Goal: Information Seeking & Learning: Learn about a topic

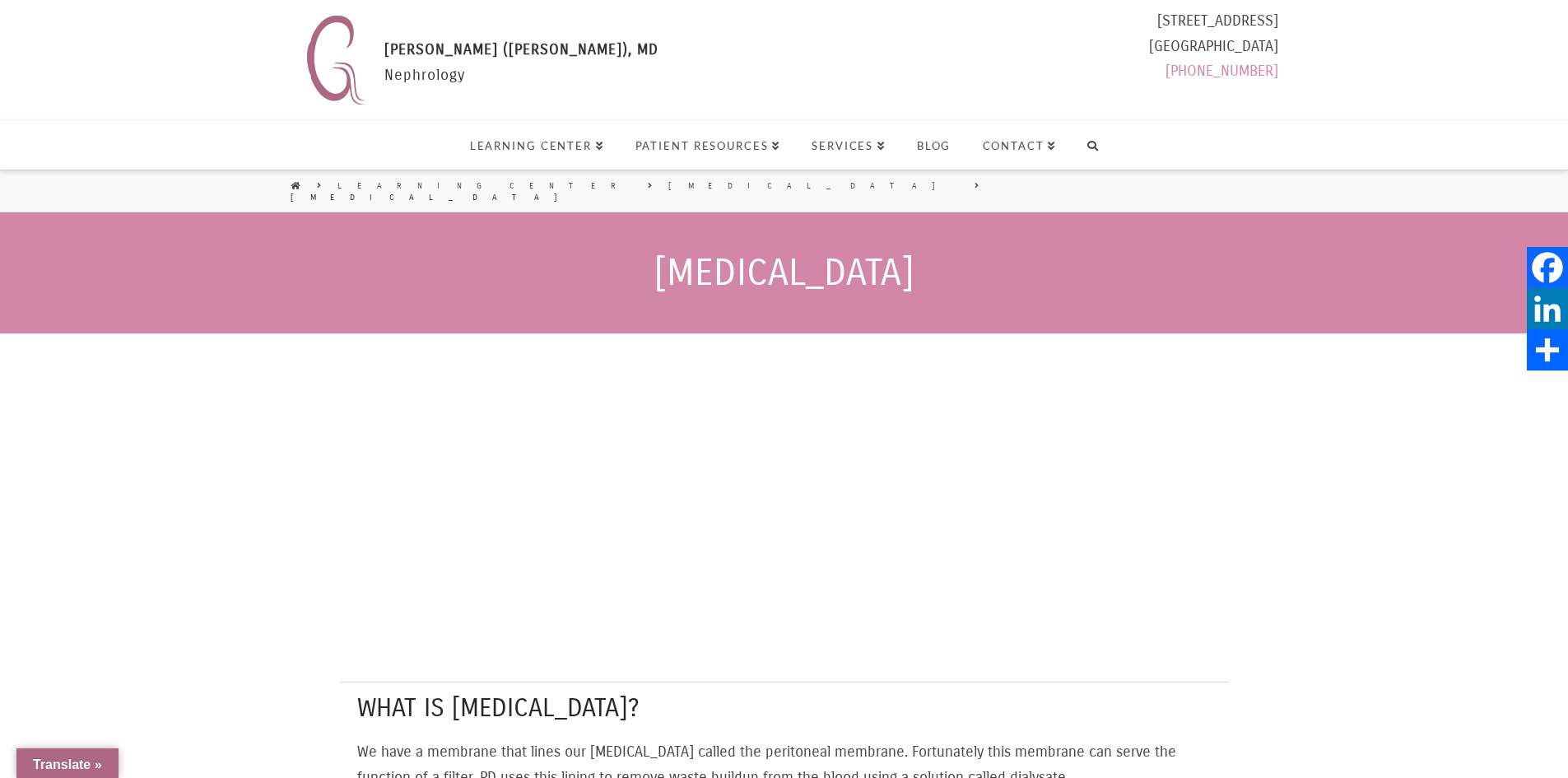
select select "Language Translate Widget"
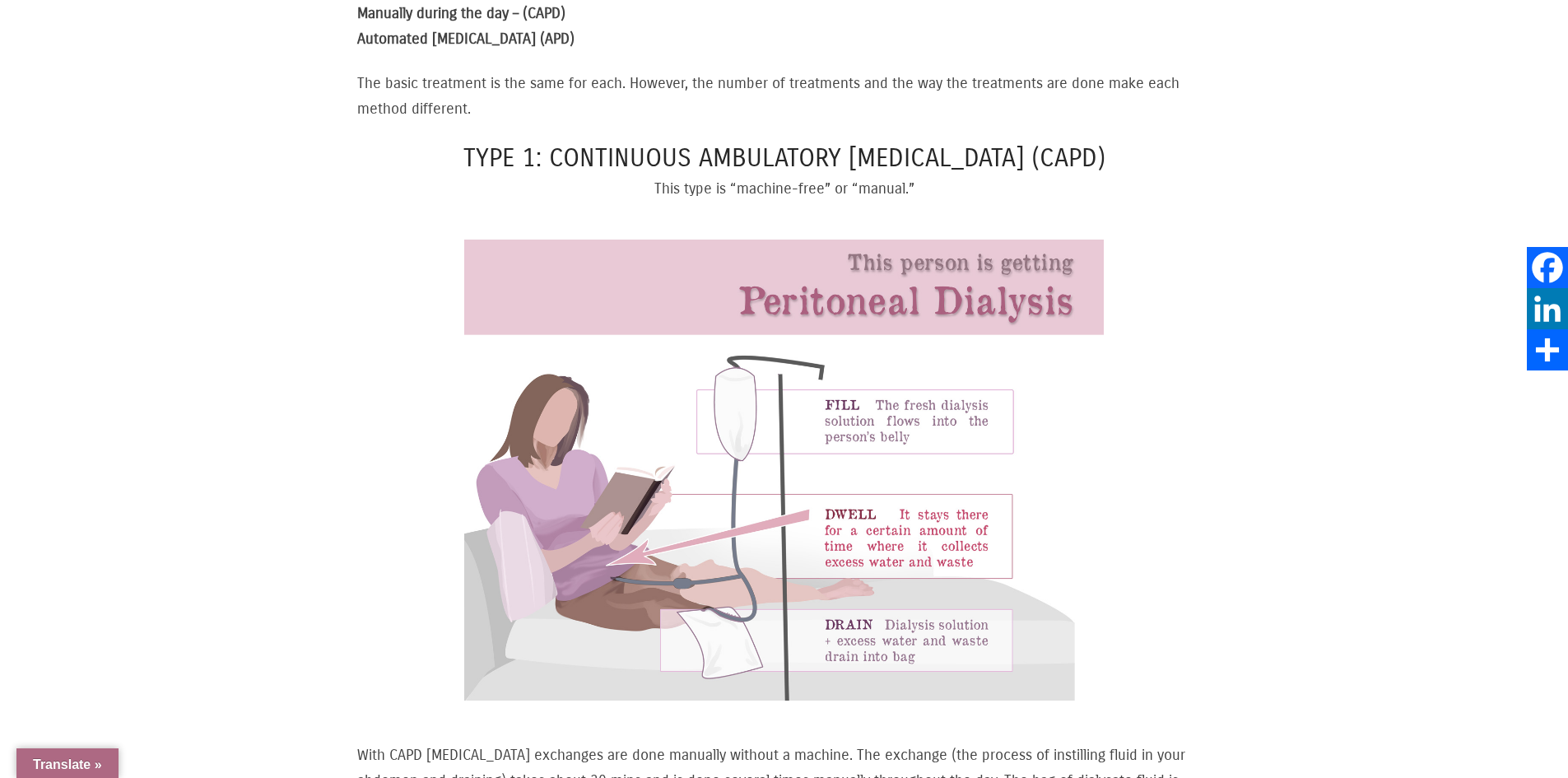
scroll to position [1070, 0]
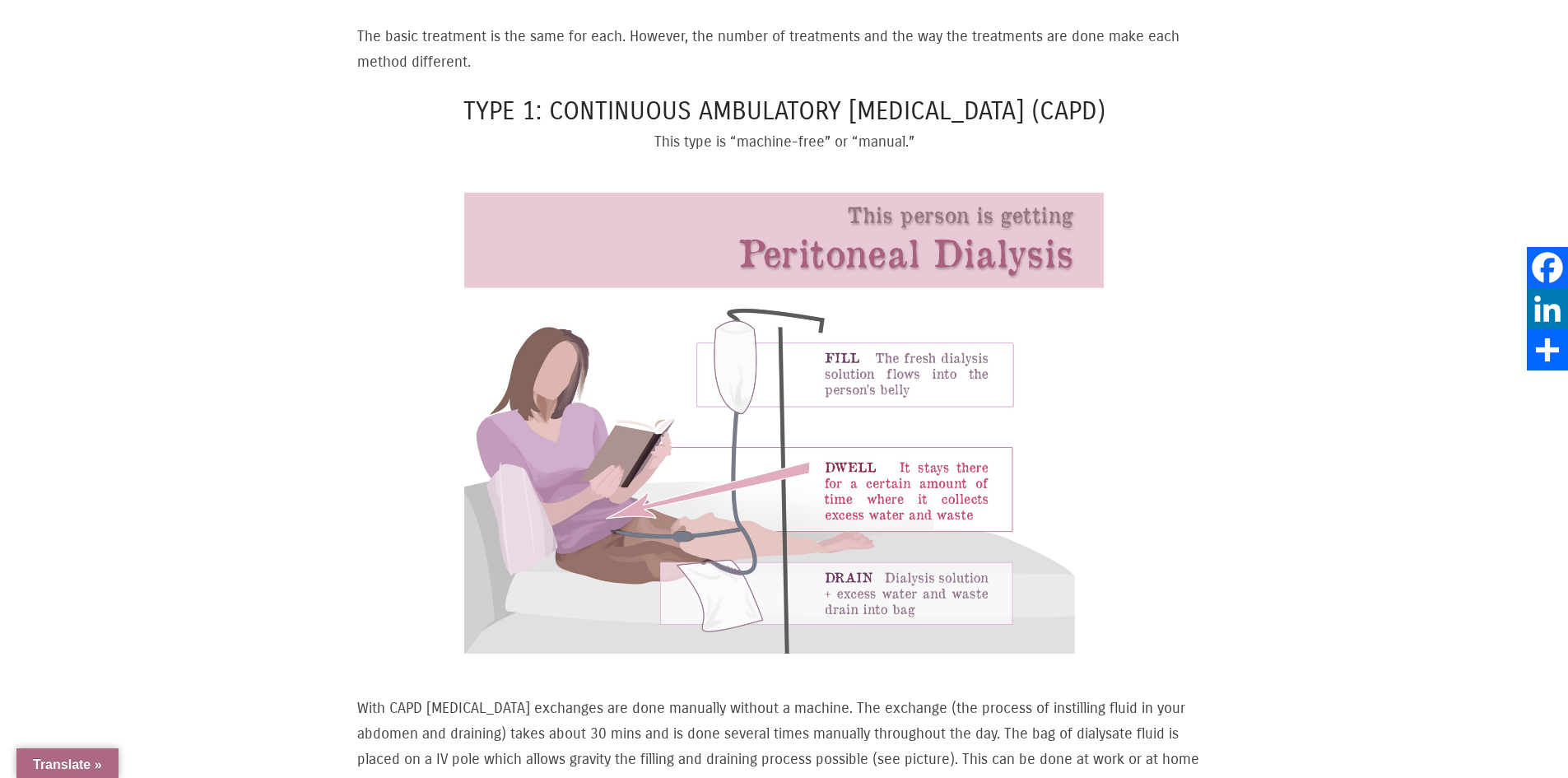
click at [769, 354] on img at bounding box center [784, 413] width 640 height 480
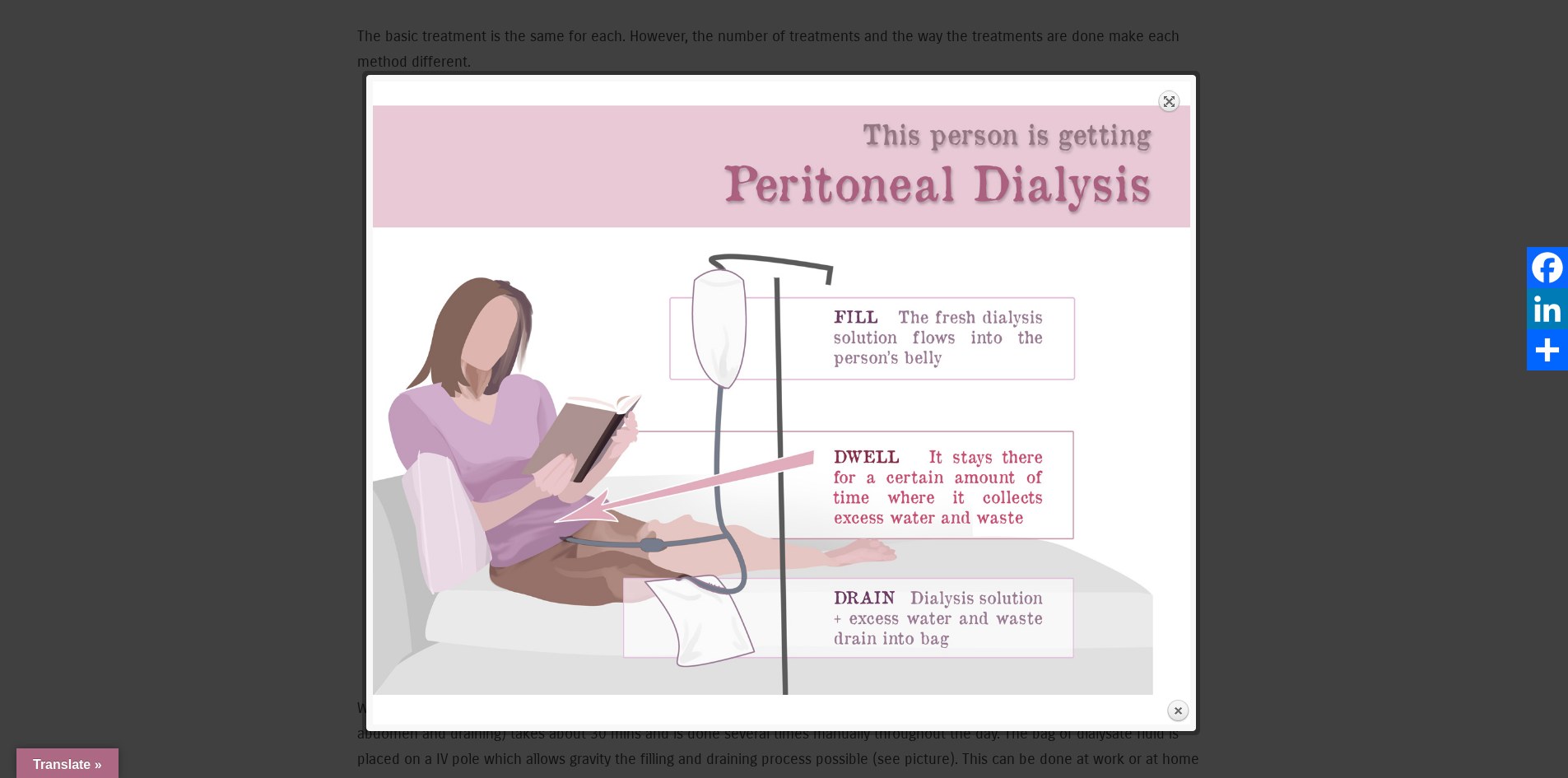
click at [1170, 104] on link "Expand" at bounding box center [1170, 102] width 23 height 23
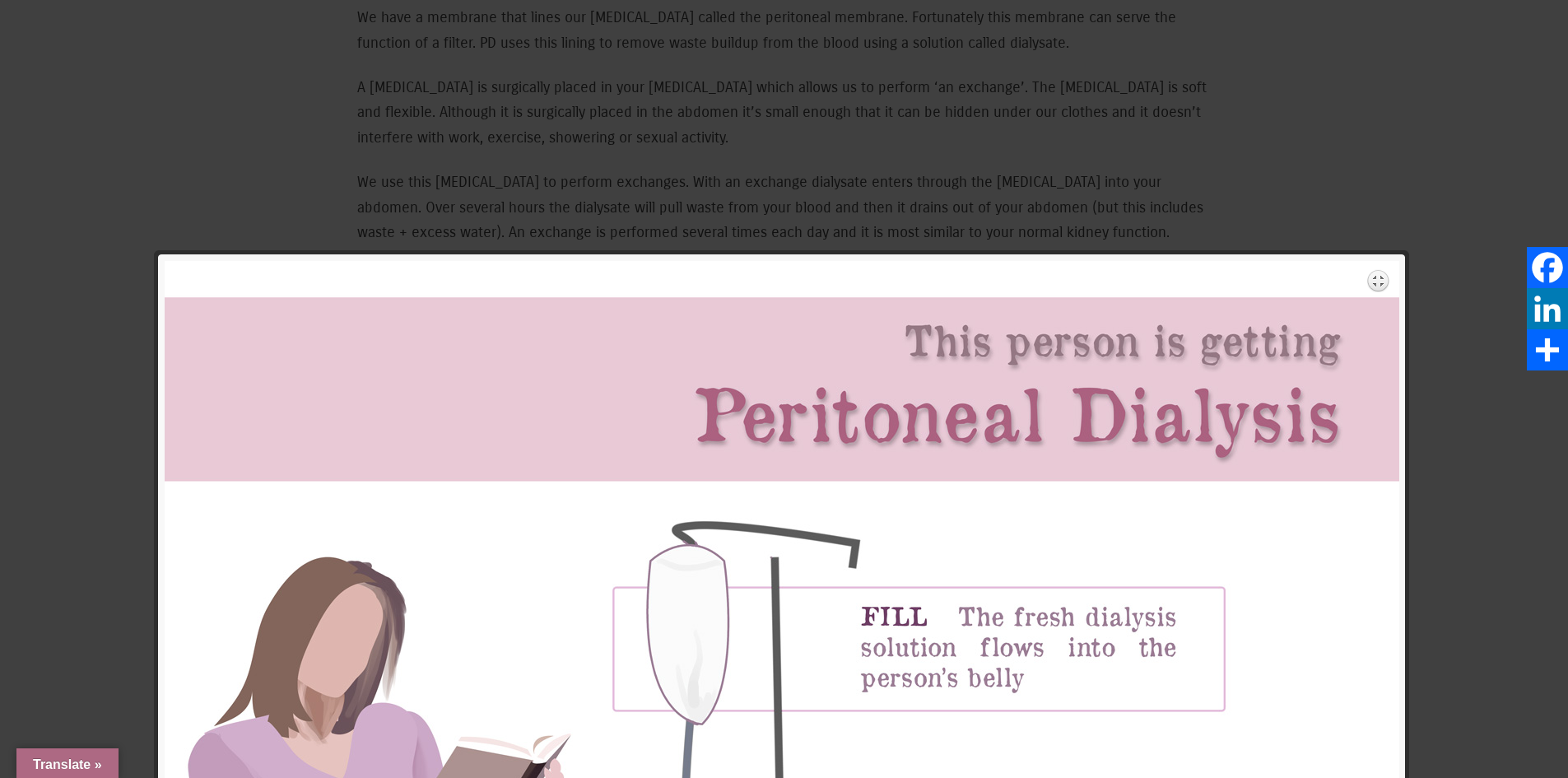
scroll to position [741, 0]
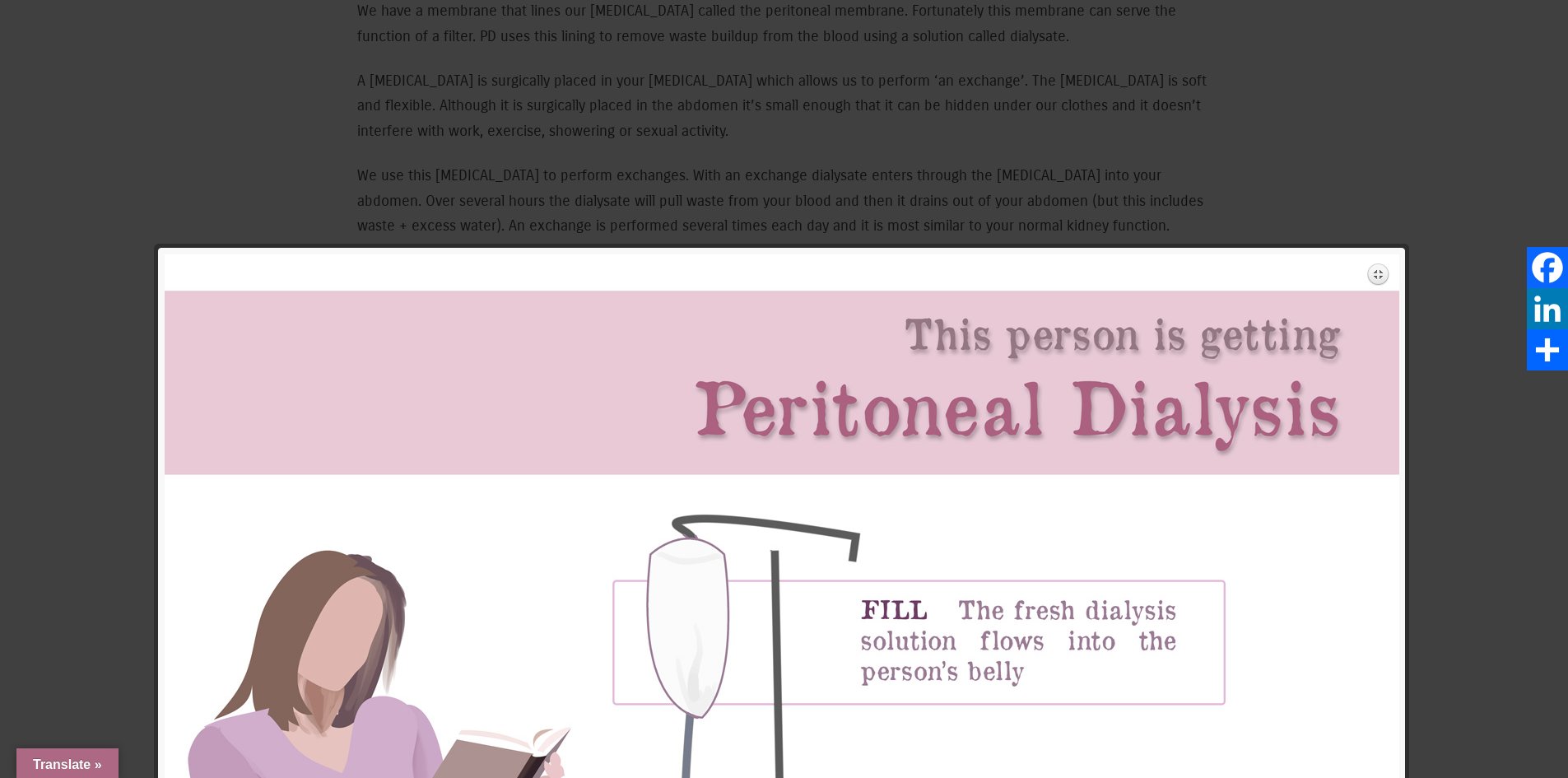
click at [1373, 283] on link "Expand" at bounding box center [1379, 274] width 23 height 23
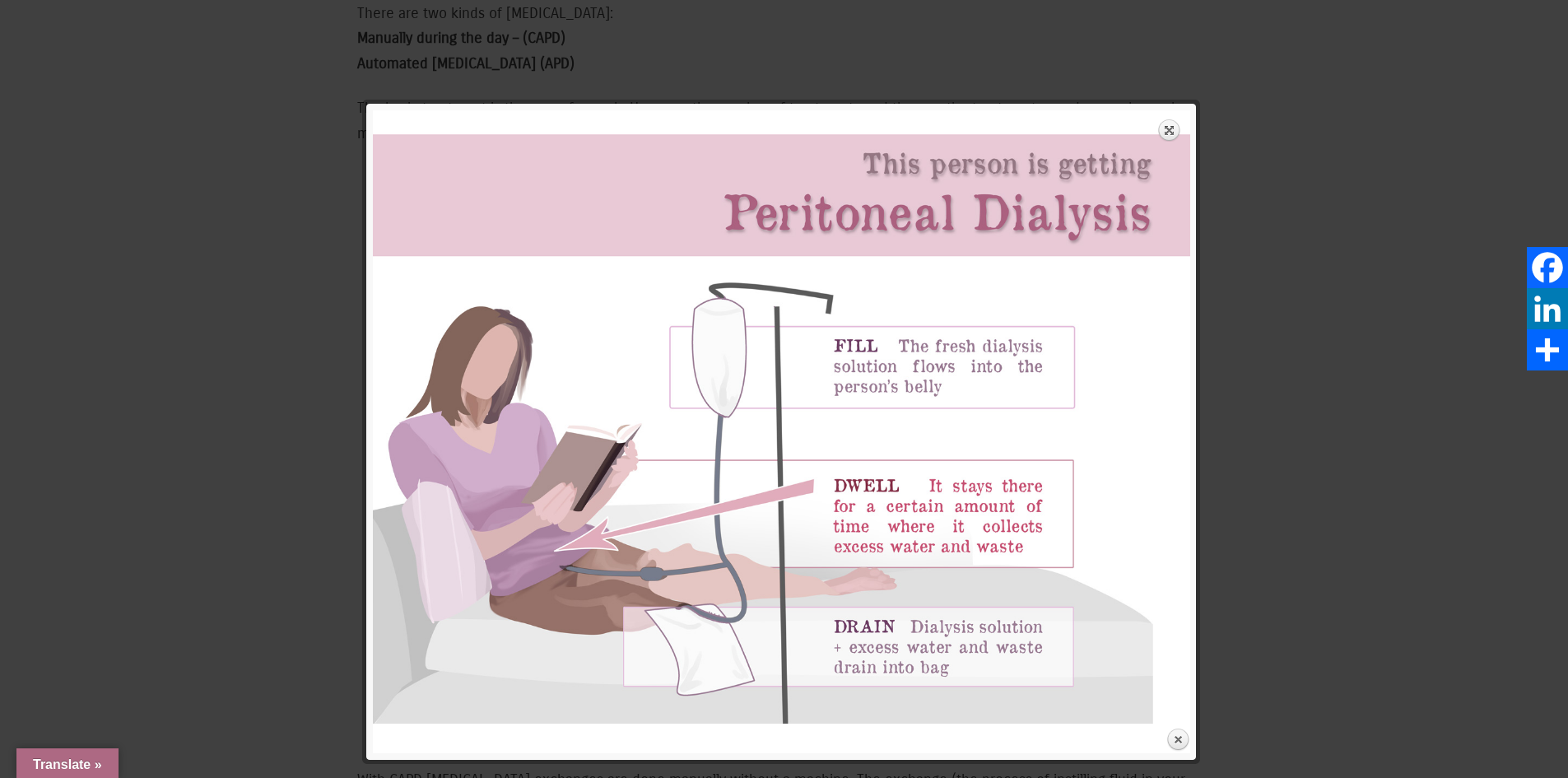
scroll to position [1070, 0]
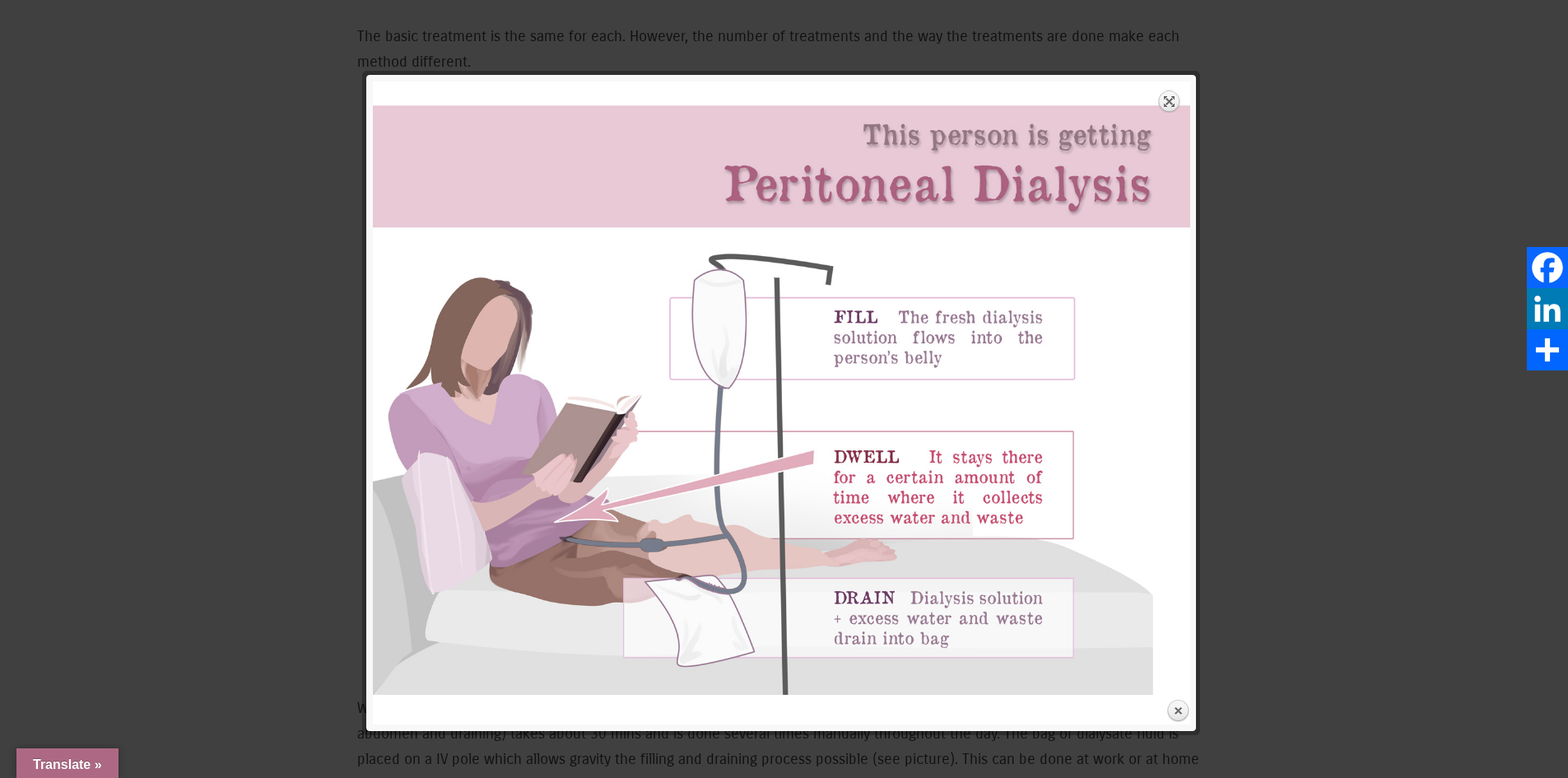
click at [1170, 103] on link "Expand" at bounding box center [1170, 102] width 23 height 23
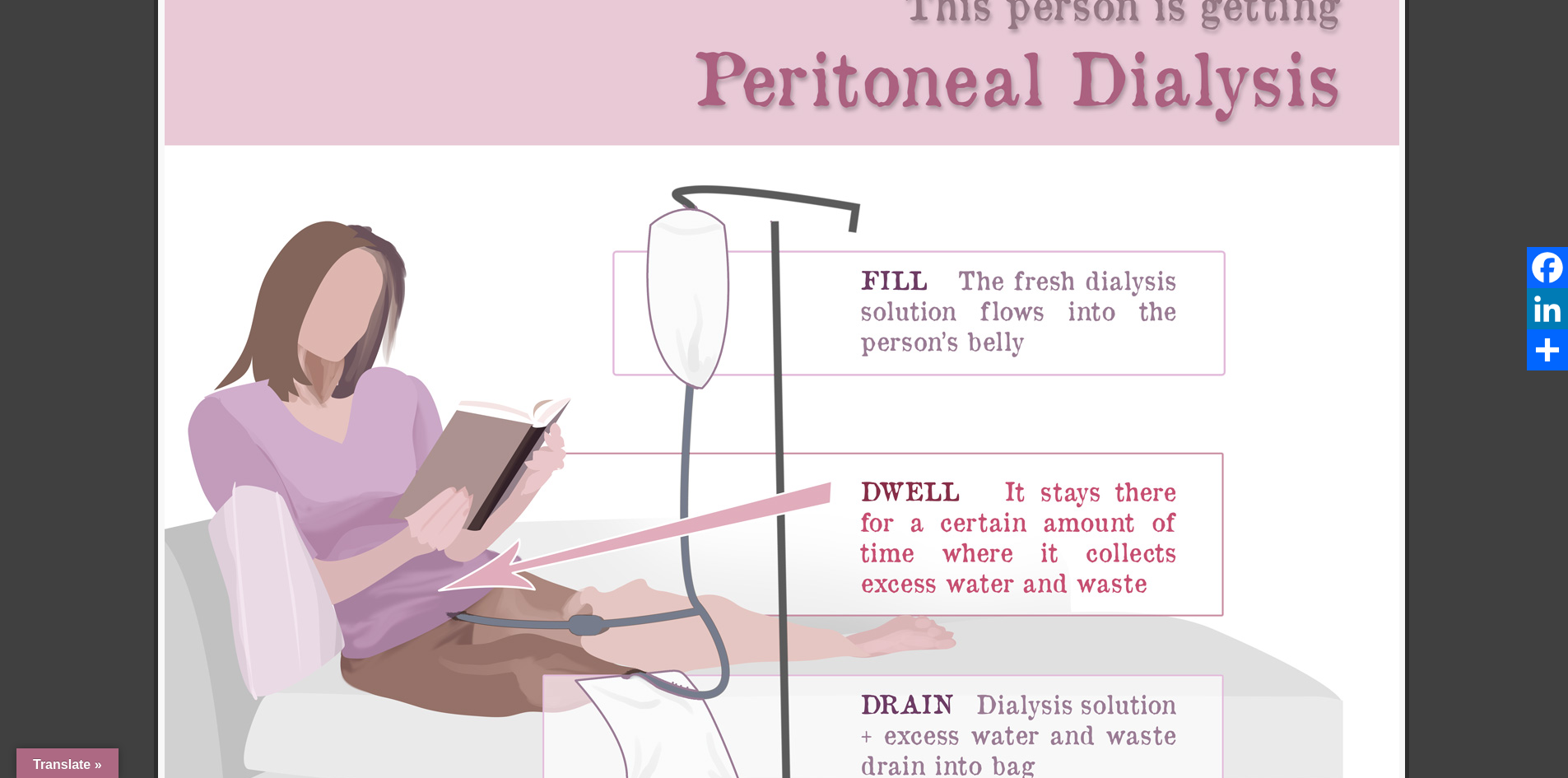
click at [920, 479] on img at bounding box center [782, 388] width 1235 height 925
click at [921, 471] on img at bounding box center [782, 388] width 1235 height 925
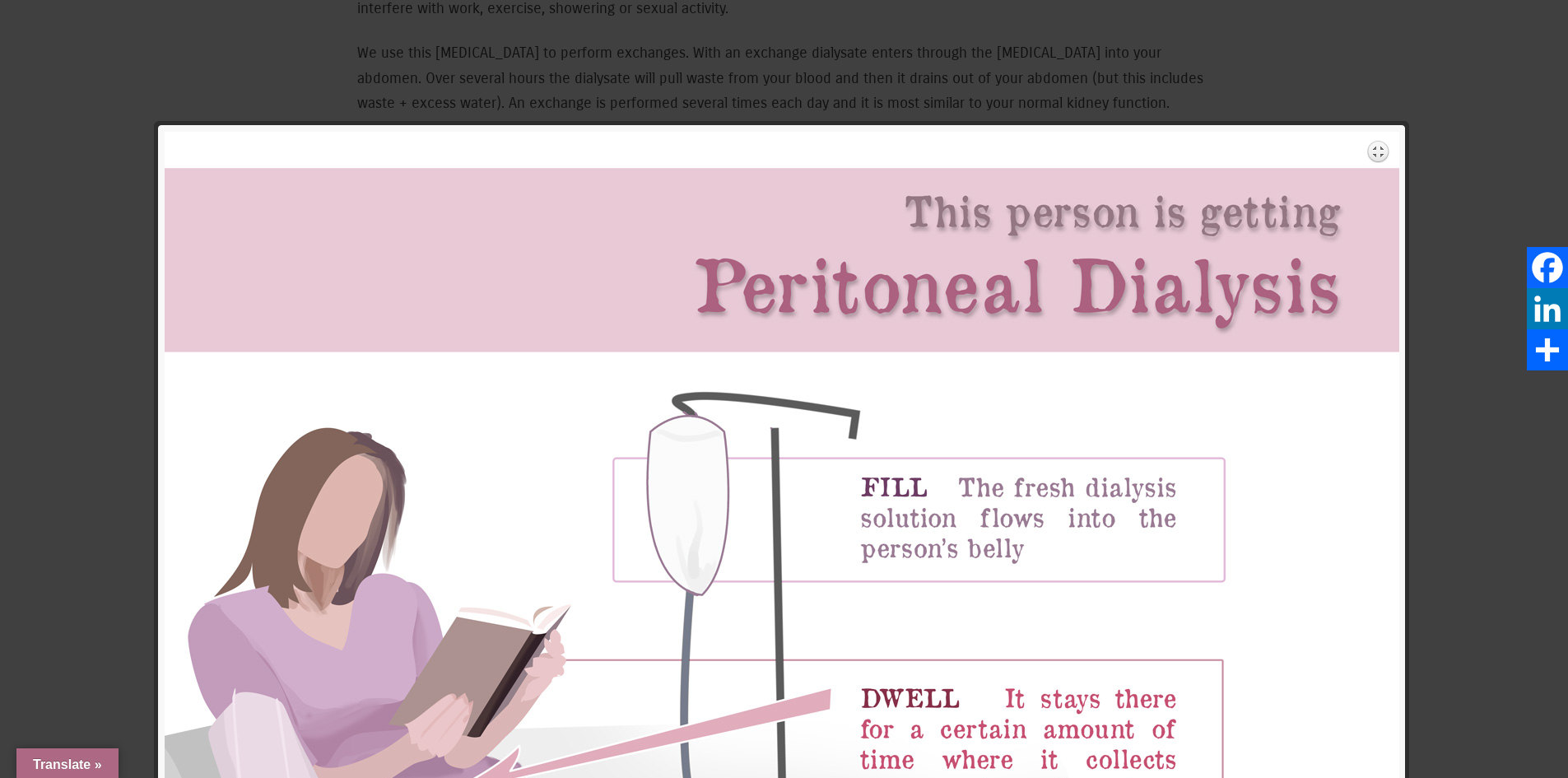
scroll to position [823, 0]
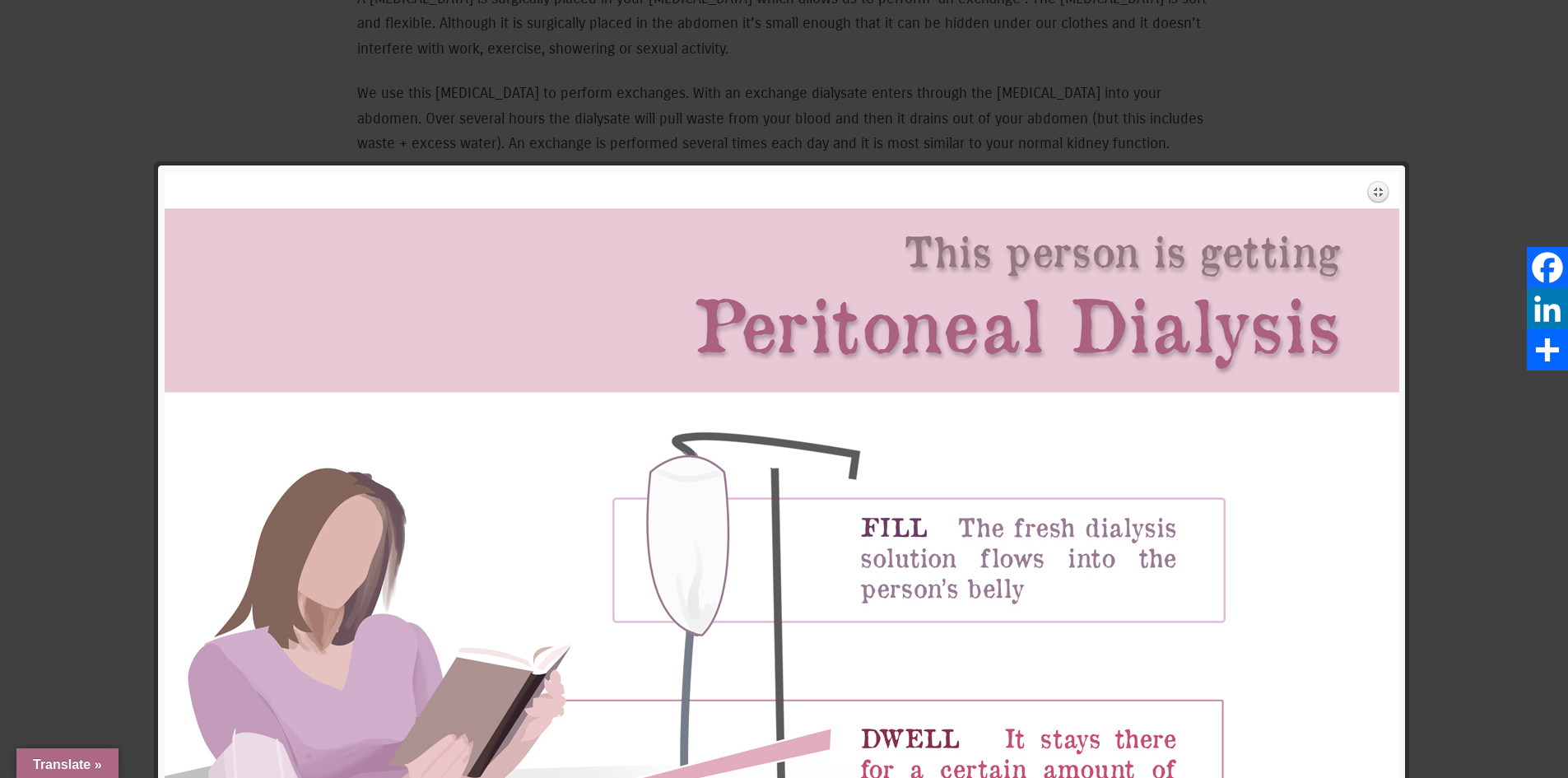
click at [1377, 189] on link "Expand" at bounding box center [1379, 192] width 23 height 23
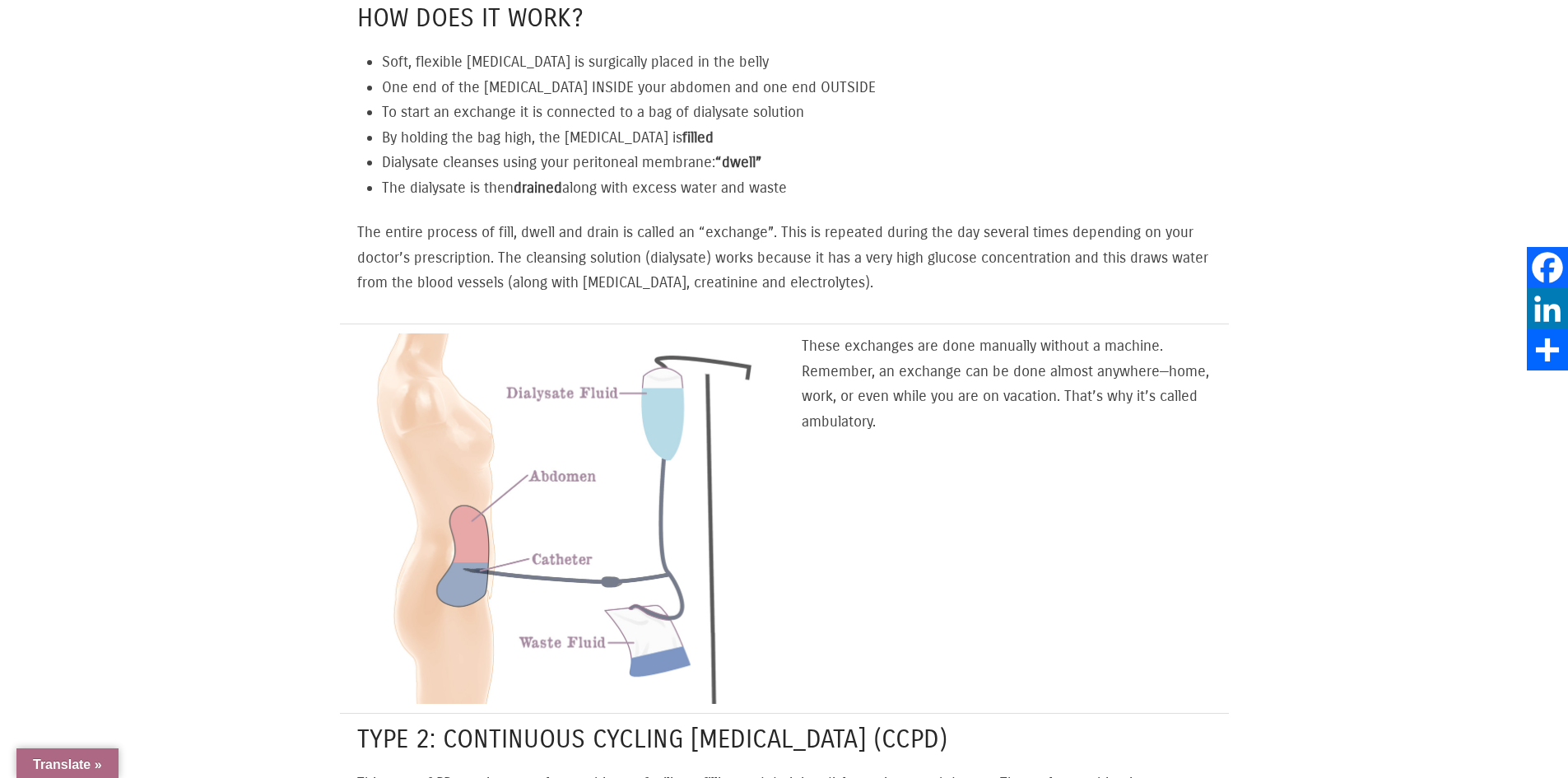
scroll to position [1893, 0]
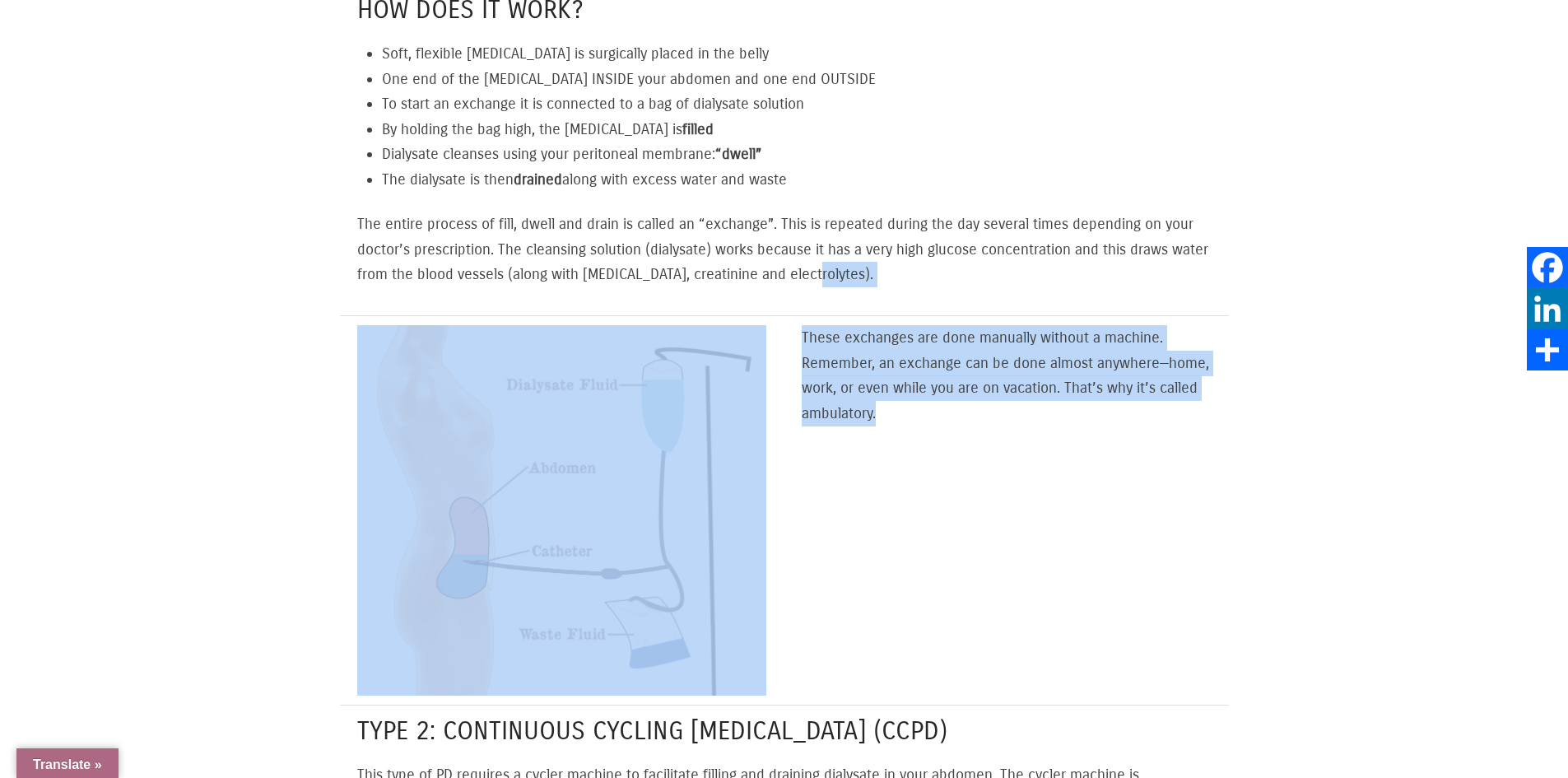
drag, startPoint x: 961, startPoint y: 513, endPoint x: 984, endPoint y: 261, distance: 253.0
click at [984, 261] on div "What is [MEDICAL_DATA]? We have a membrane that lines our [MEDICAL_DATA] called…" at bounding box center [784, 687] width 890 height 4494
click at [954, 504] on div "These exchanges are done manually without a machine. Remember, an exchange can …" at bounding box center [1006, 510] width 444 height 388
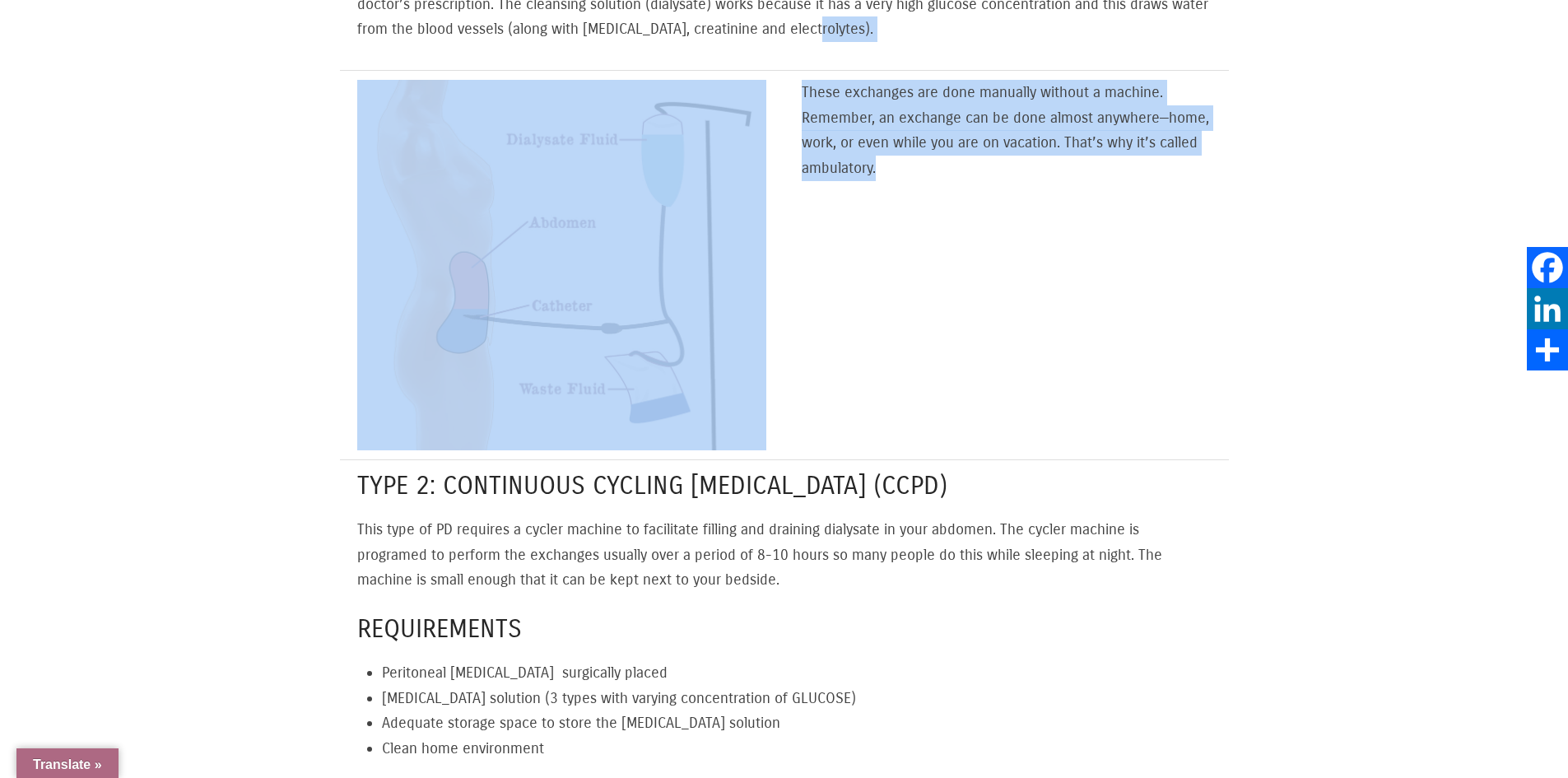
scroll to position [2140, 0]
click at [965, 125] on p "These exchanges are done manually without a machine. Remember, an exchange can …" at bounding box center [1006, 129] width 409 height 101
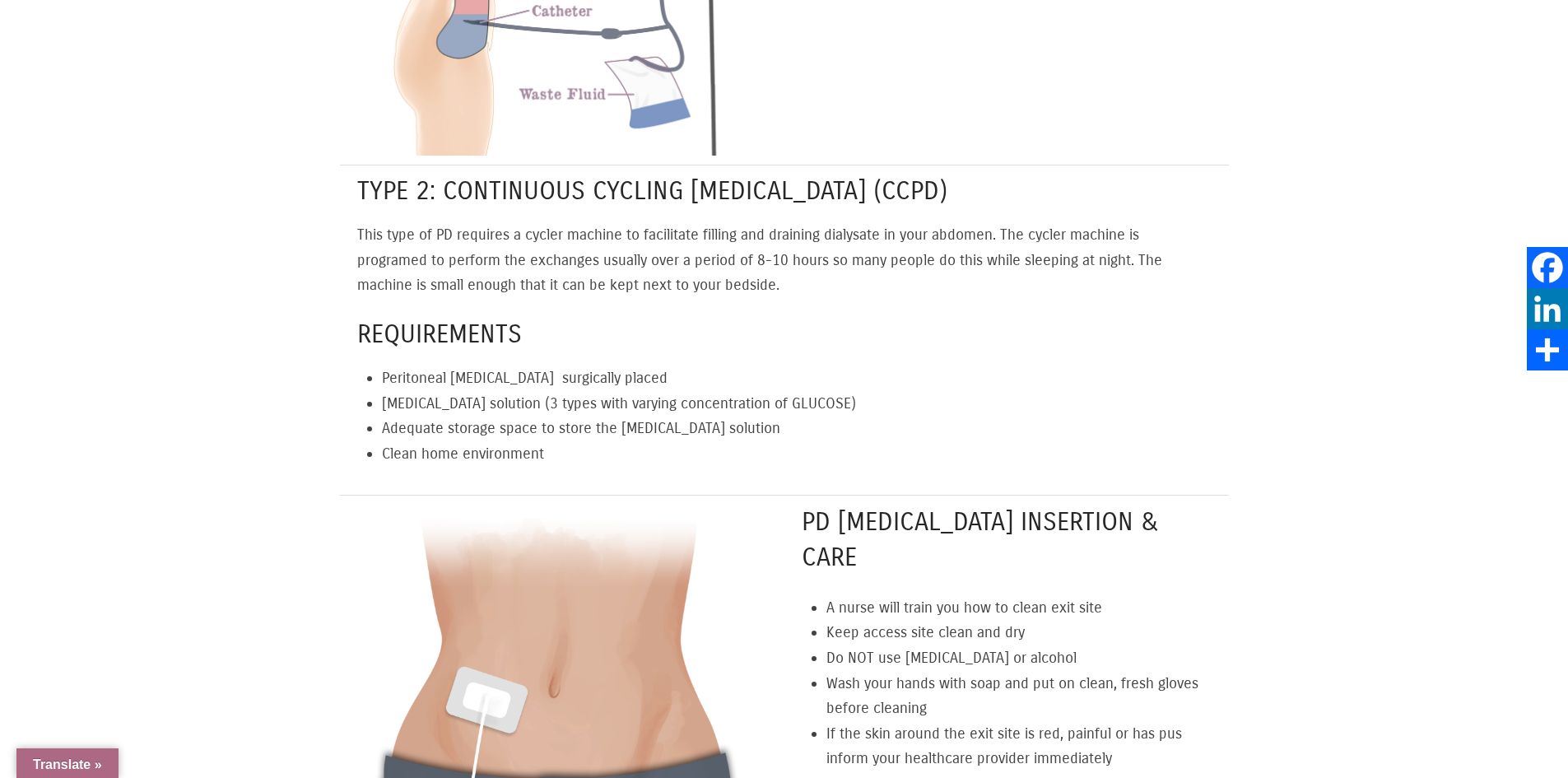
scroll to position [2469, 0]
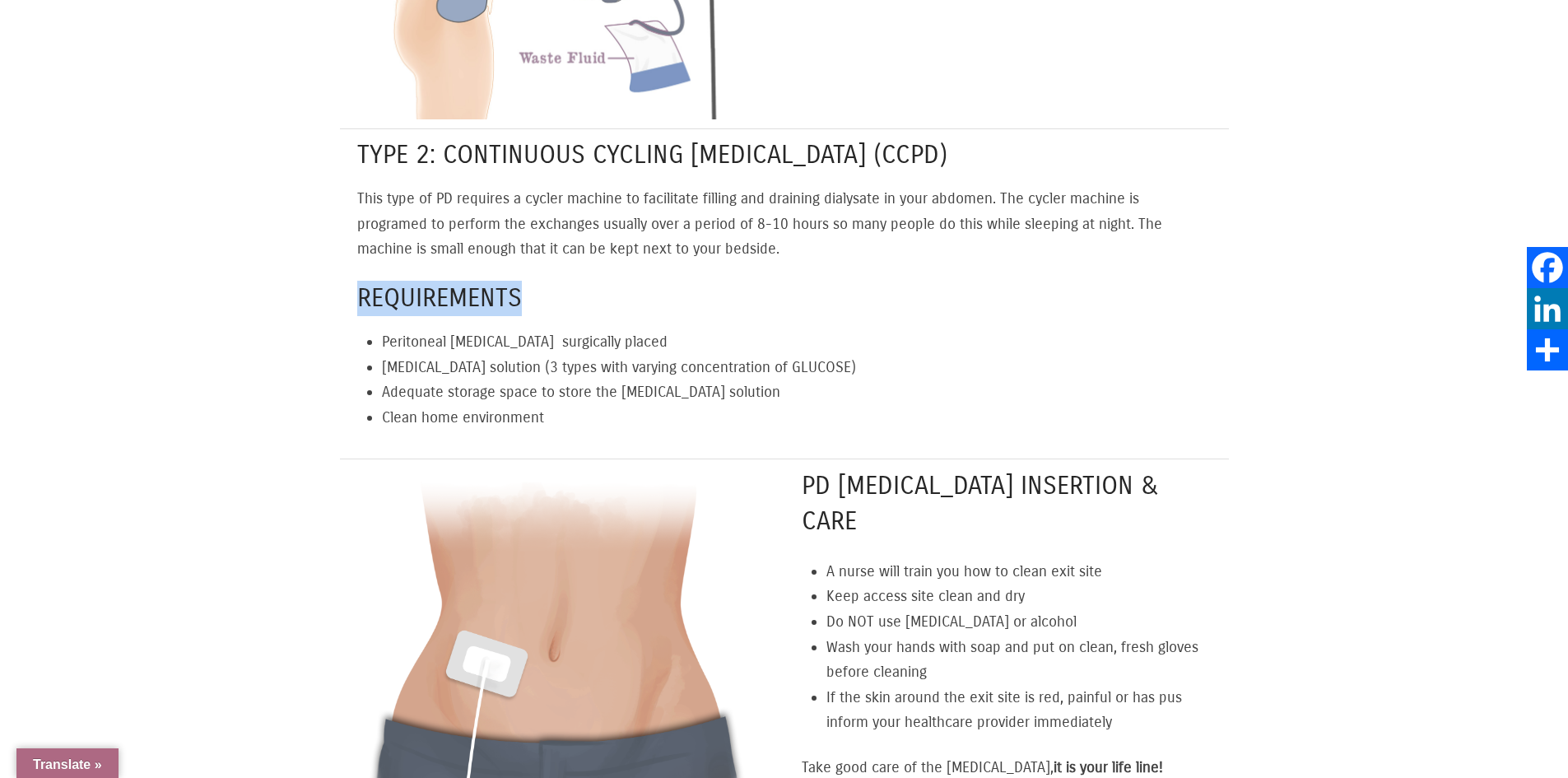
drag, startPoint x: 360, startPoint y: 283, endPoint x: 526, endPoint y: 287, distance: 166.0
click at [526, 287] on h4 "Requirements" at bounding box center [784, 298] width 853 height 35
click at [519, 287] on h4 "Requirements" at bounding box center [784, 298] width 853 height 35
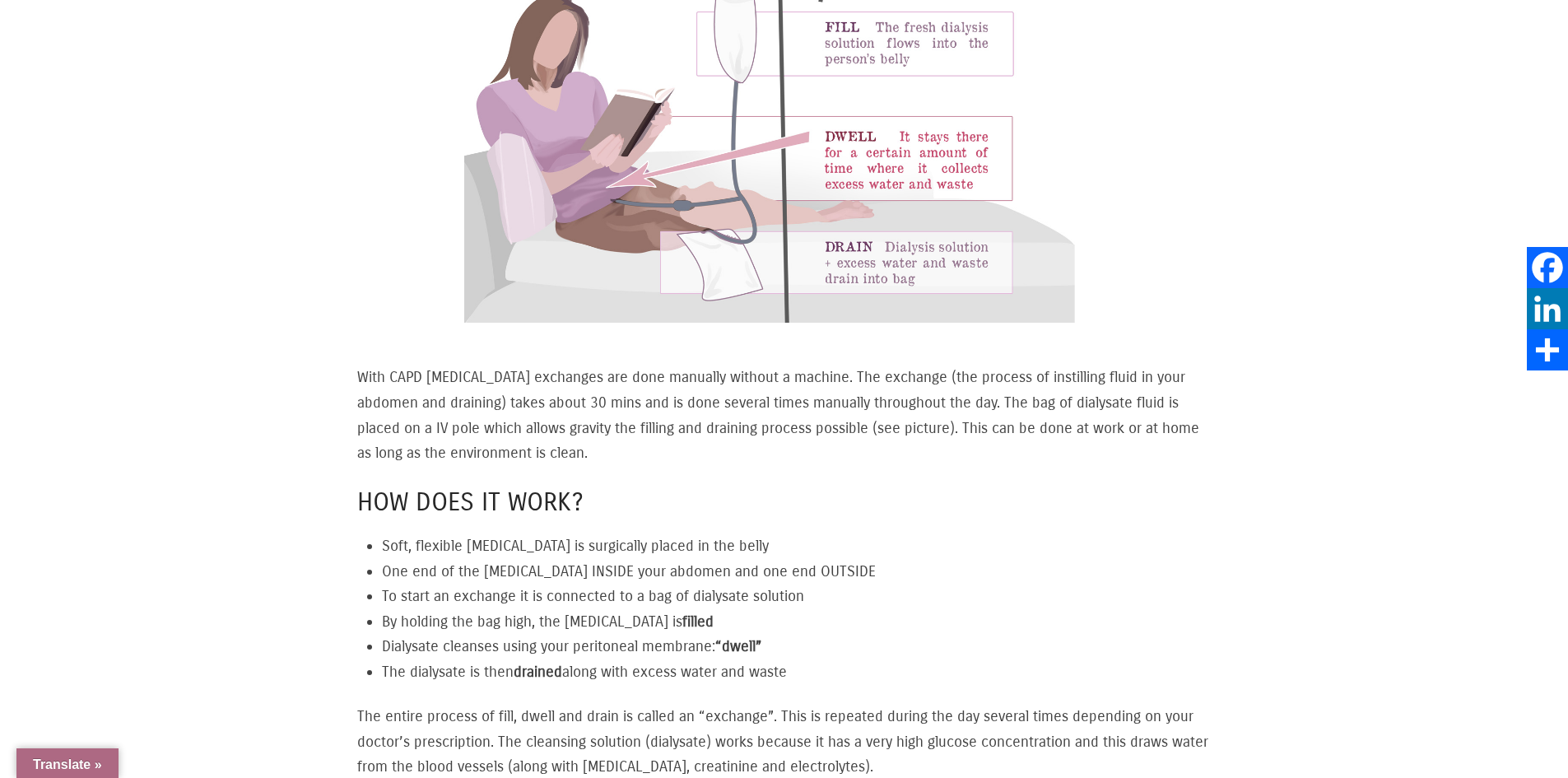
scroll to position [1646, 0]
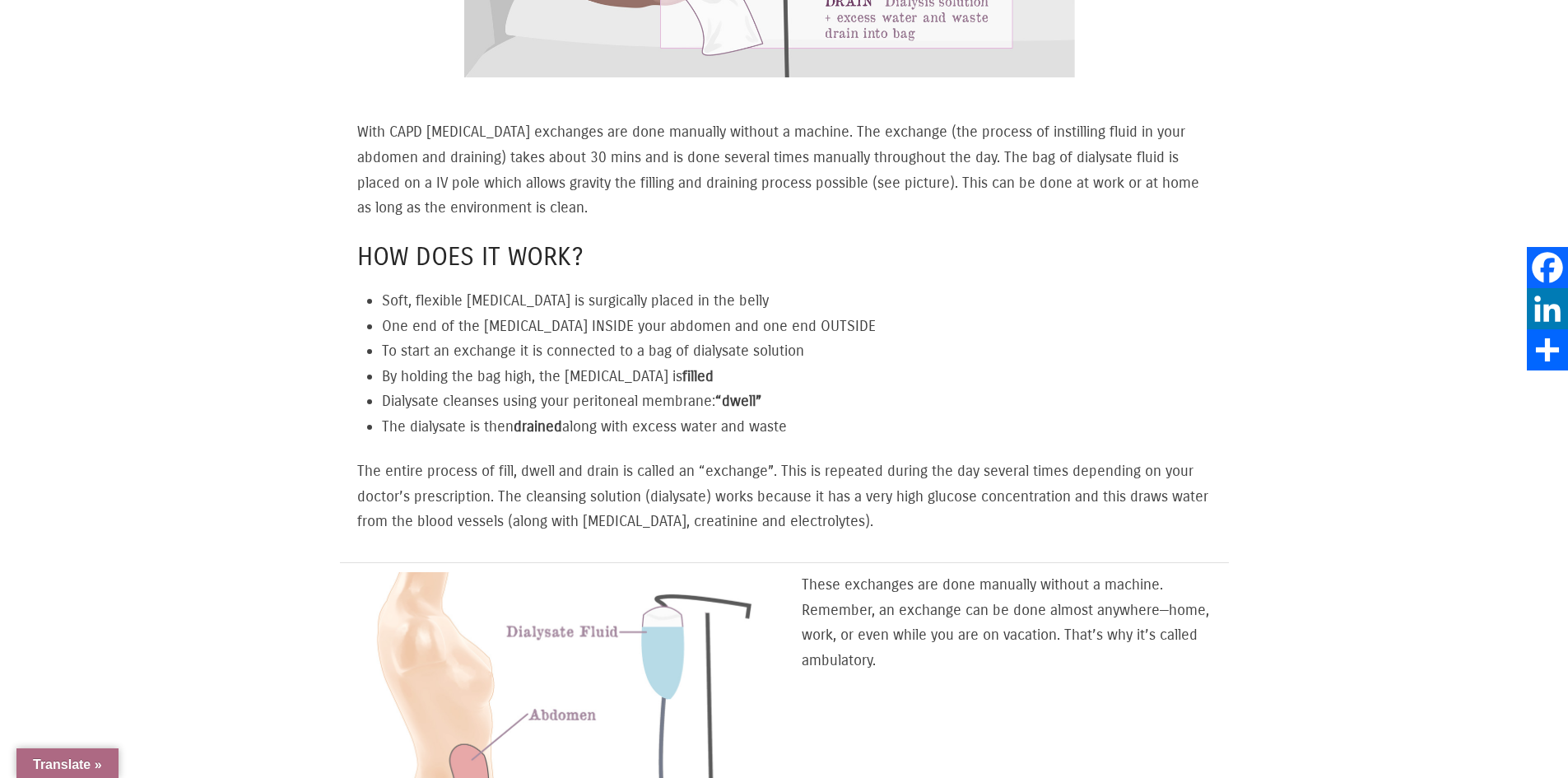
click at [424, 458] on p "The entire process of fill, dwell and drain is called an “exchange”. This is re…" at bounding box center [784, 496] width 853 height 76
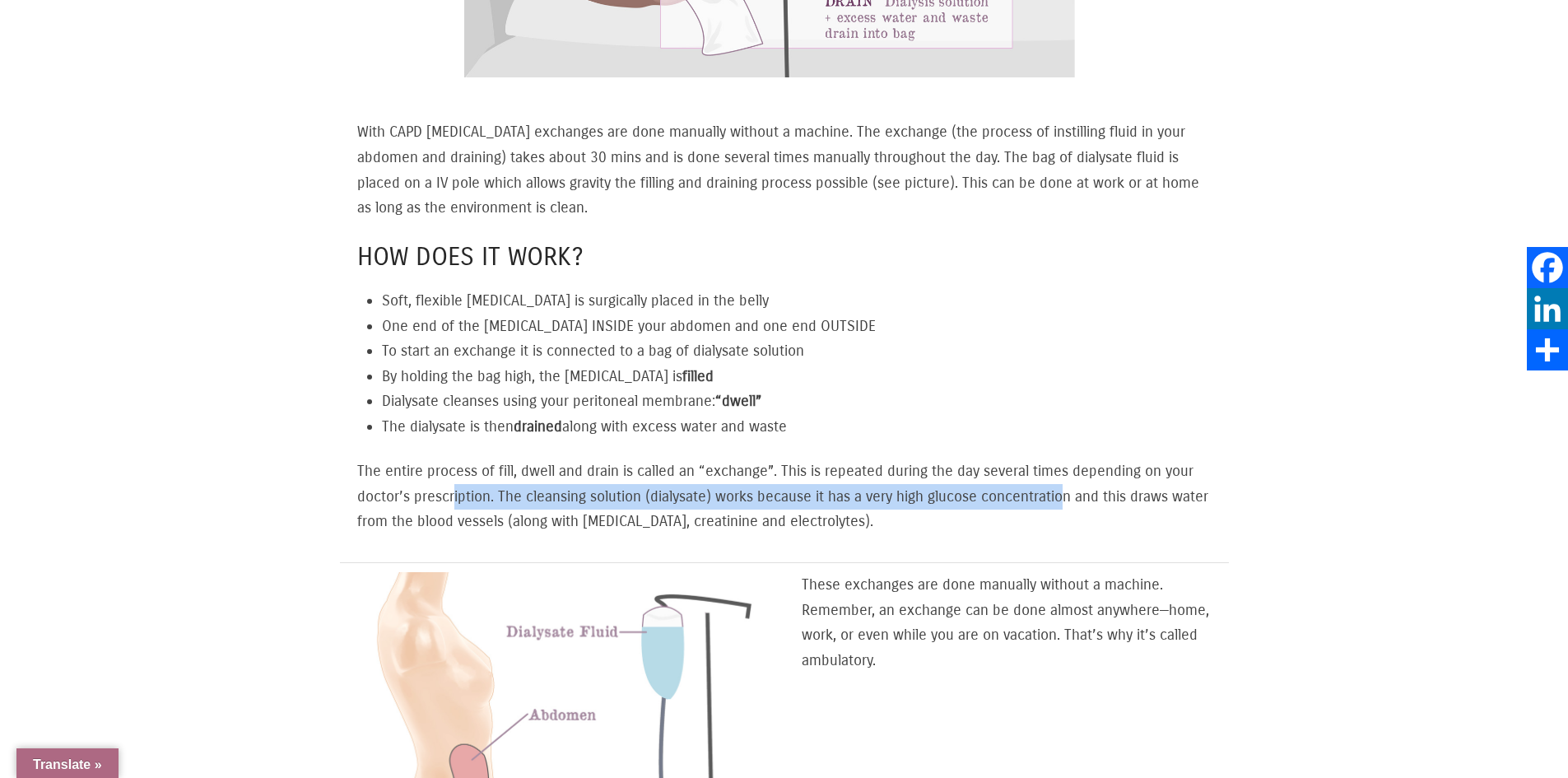
drag, startPoint x: 485, startPoint y: 482, endPoint x: 1072, endPoint y: 487, distance: 587.0
click at [1072, 487] on p "The entire process of fill, dwell and drain is called an “exchange”. This is re…" at bounding box center [784, 496] width 853 height 76
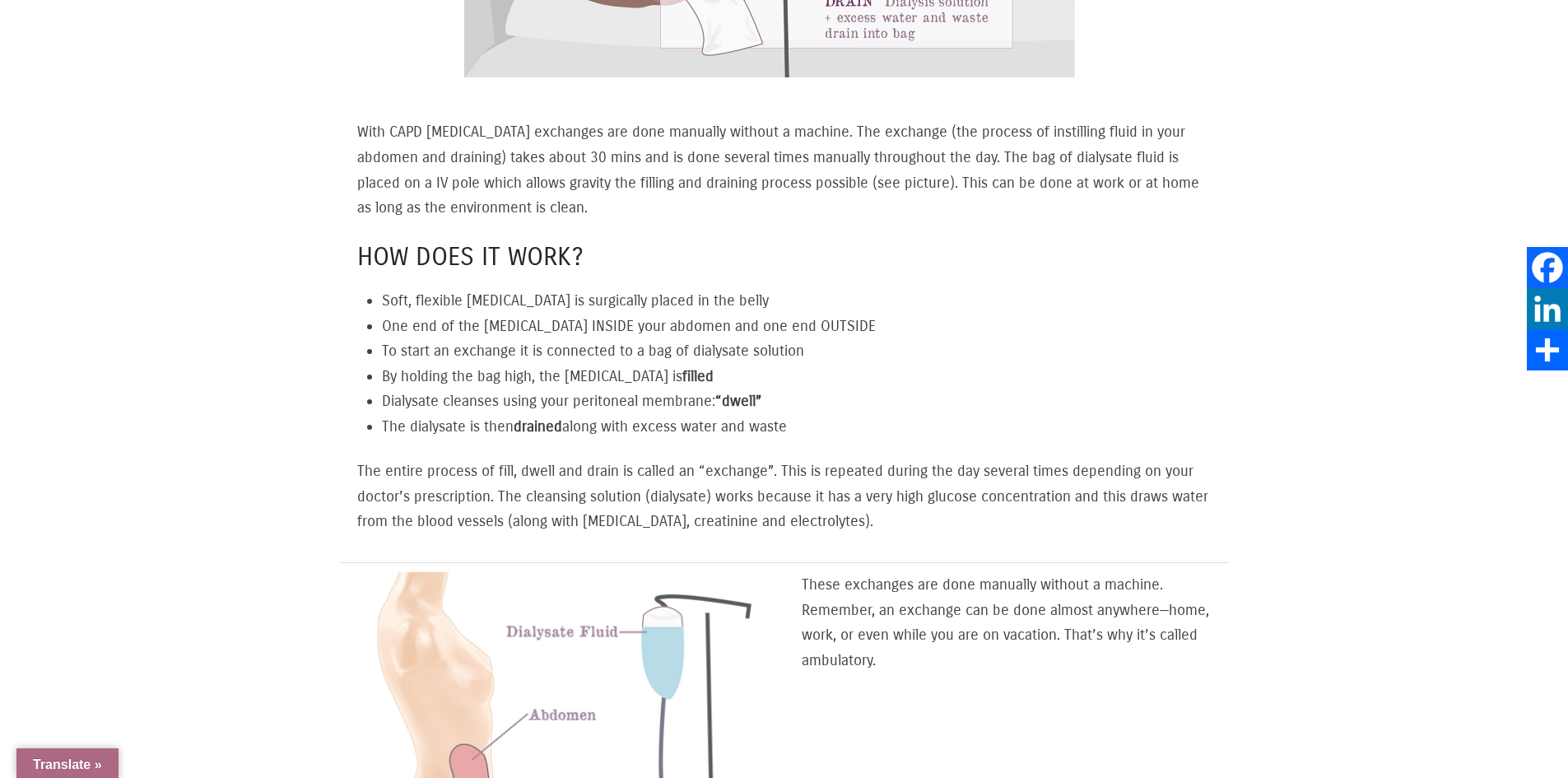
click at [1095, 480] on p "The entire process of fill, dwell and drain is called an “exchange”. This is re…" at bounding box center [784, 496] width 853 height 76
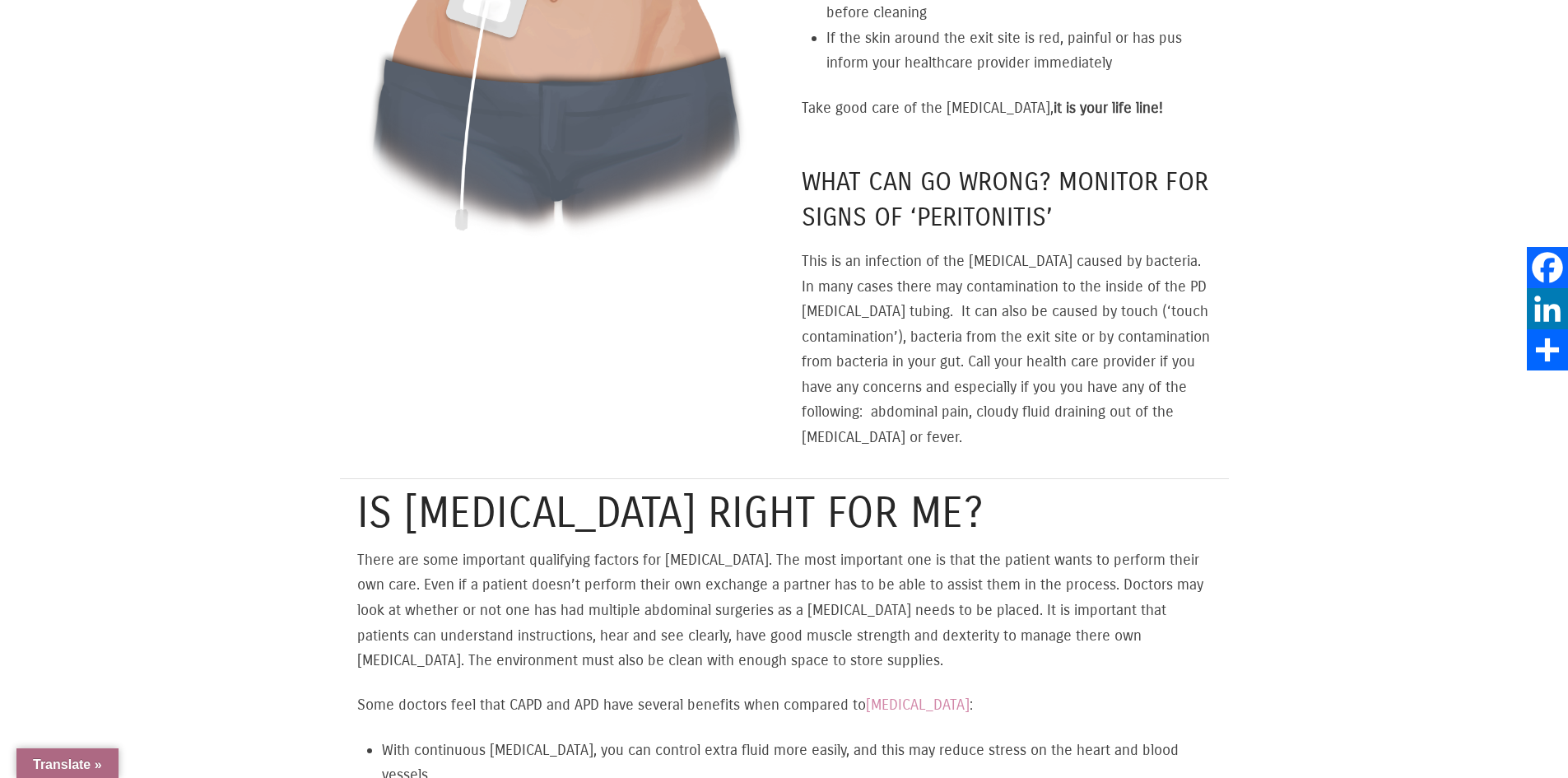
scroll to position [3127, 0]
